Goal: Find specific page/section

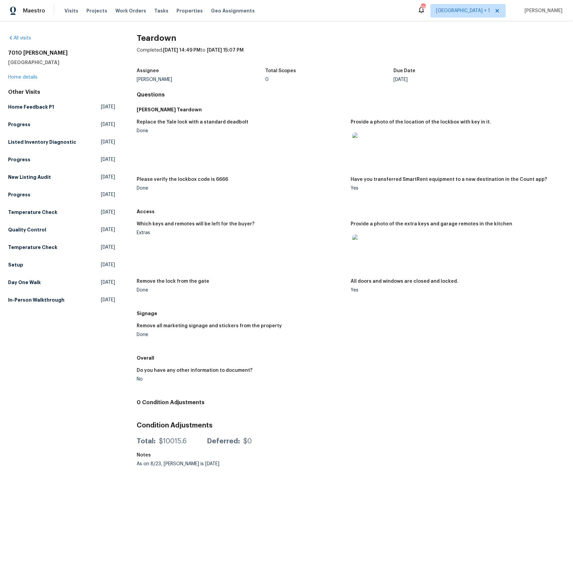
click at [364, 244] on img at bounding box center [363, 245] width 22 height 22
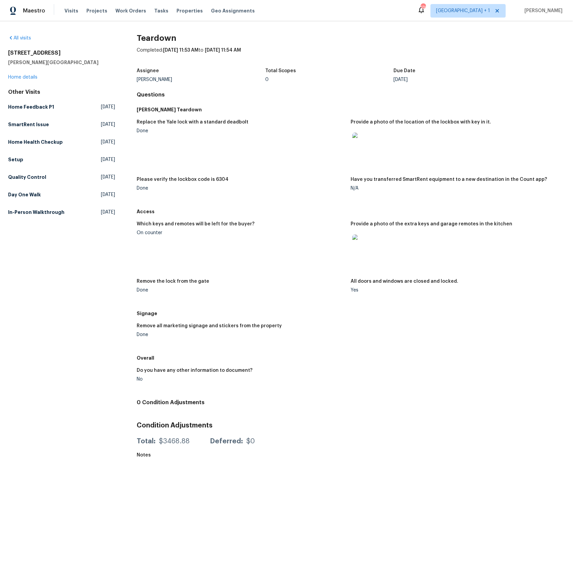
click at [362, 243] on img at bounding box center [363, 245] width 22 height 22
